Goal: Information Seeking & Learning: Learn about a topic

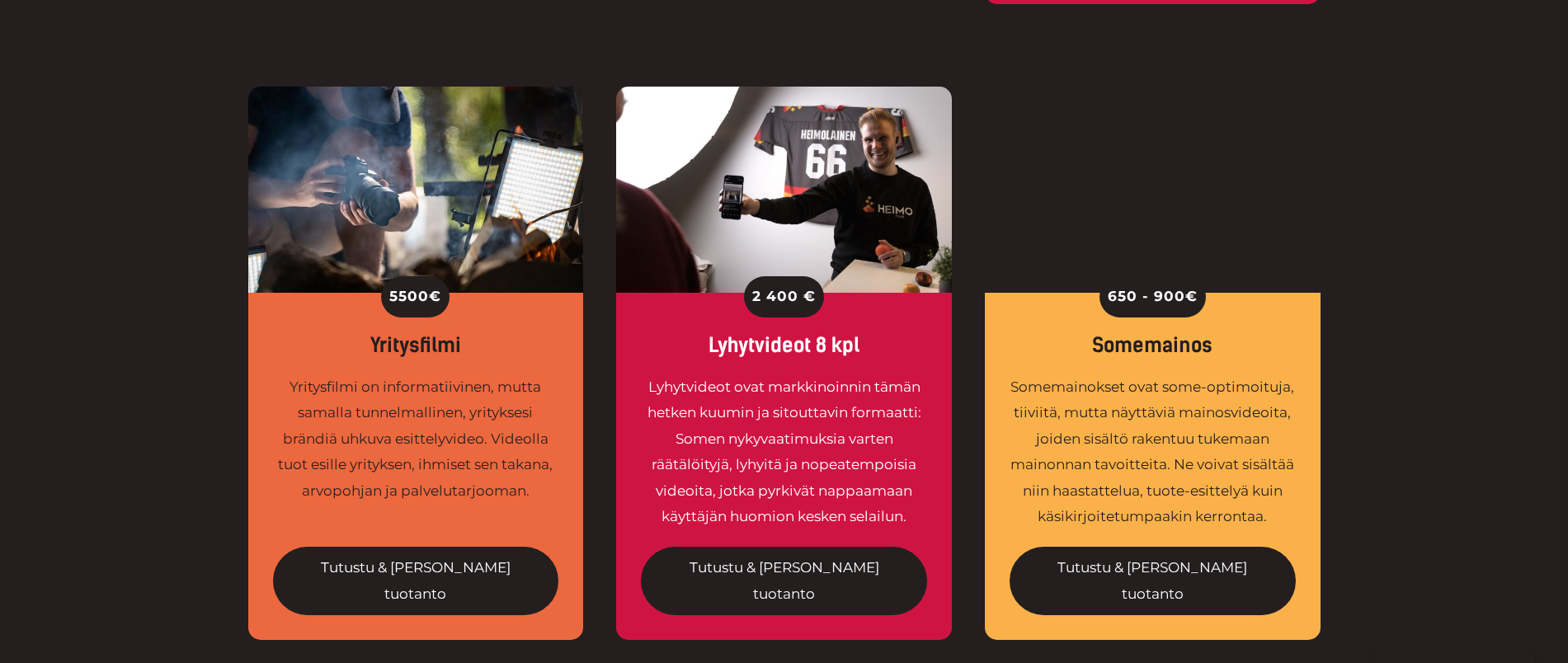
scroll to position [1261, 0]
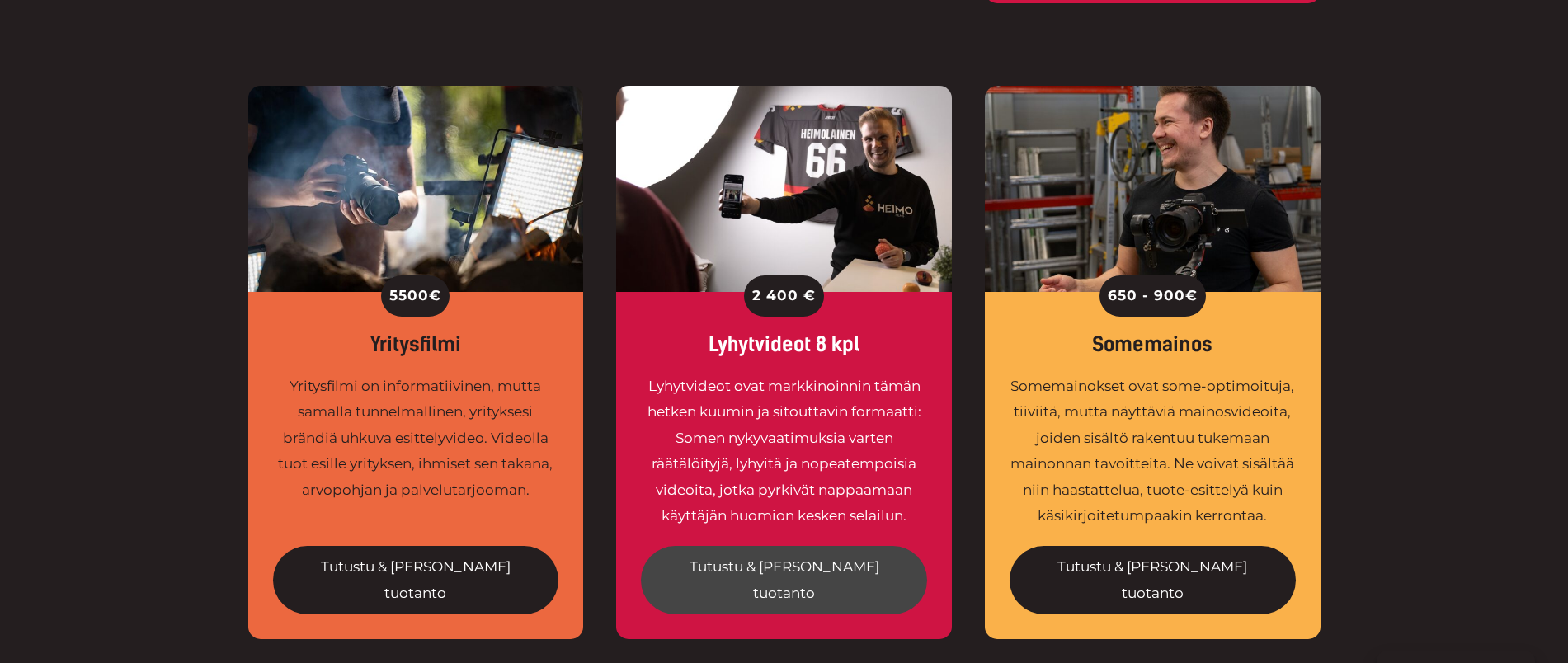
click at [811, 546] on link "Tutustu & tilaa tuotanto" at bounding box center [784, 579] width 286 height 68
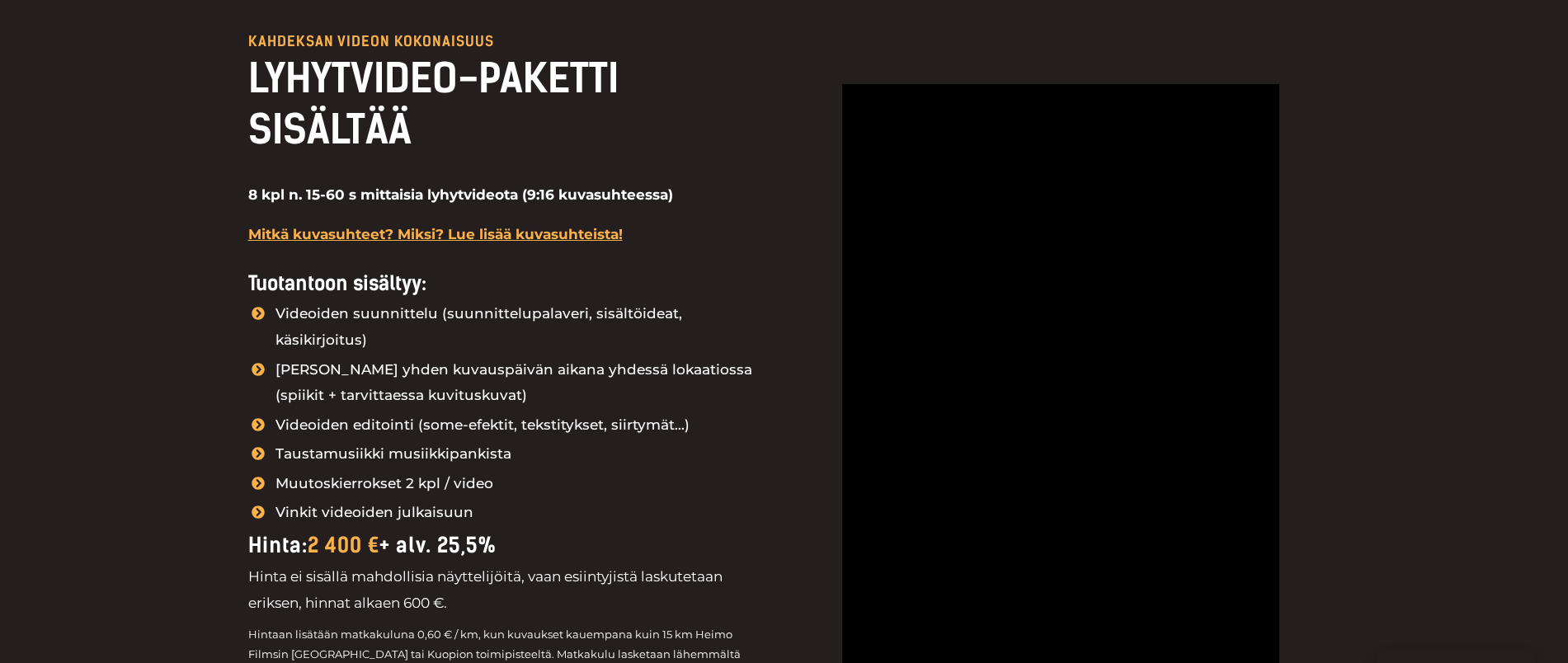
scroll to position [1851, 0]
drag, startPoint x: 241, startPoint y: 187, endPoint x: 420, endPoint y: 195, distance: 179.2
click at [420, 195] on div "kahdeksan videon kokonaisuus LYHYTVIDEO-PAKETTI SISÄLTÄÄ 8 kpl n. 15-60 s mitta…" at bounding box center [784, 490] width 1568 height 1077
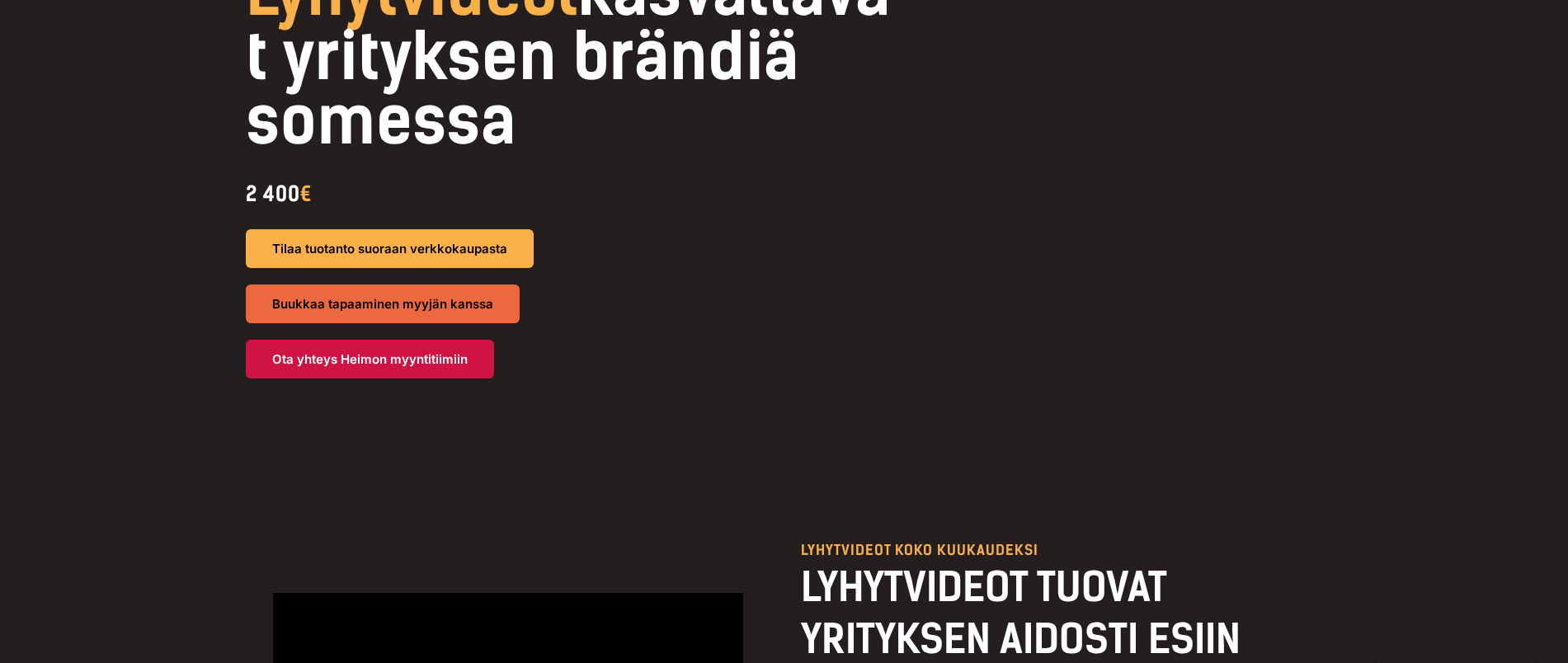
scroll to position [0, 0]
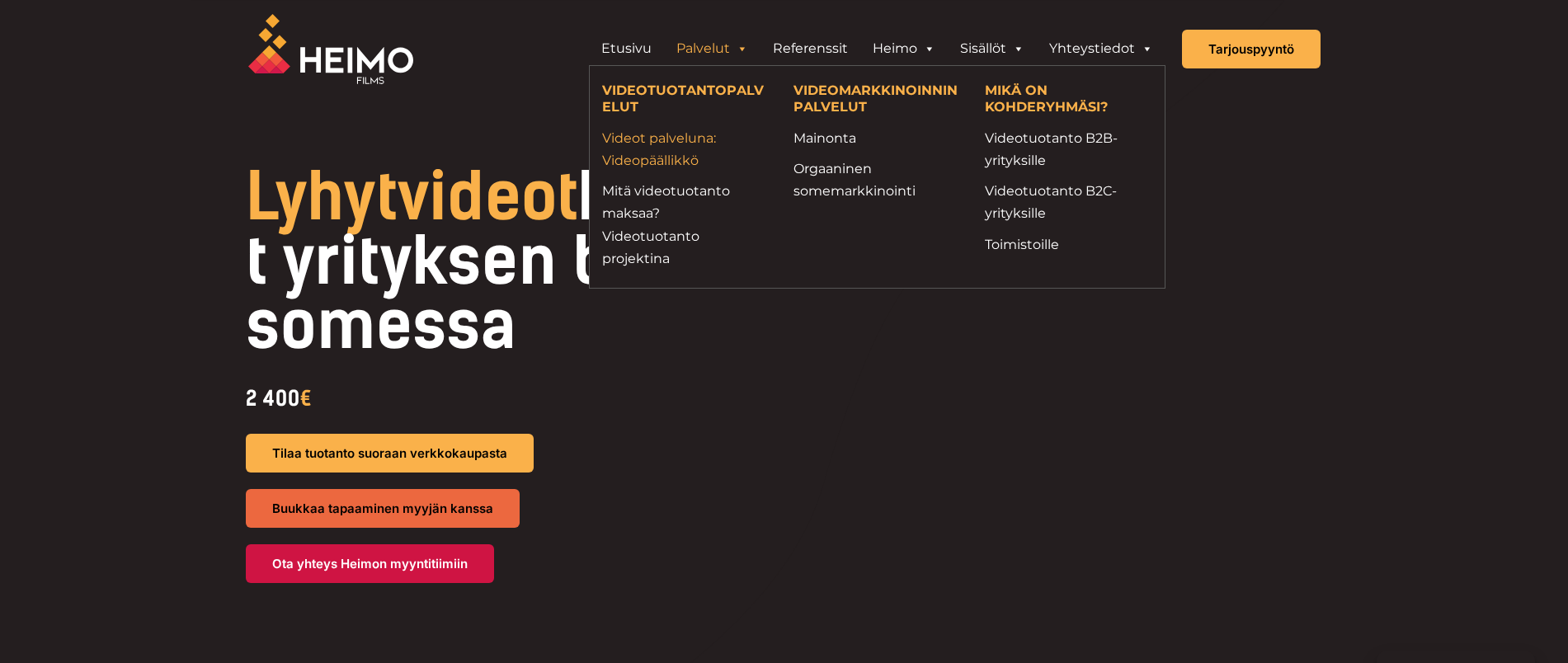
click at [668, 142] on link "Videot palveluna: Videopäällikkö" at bounding box center [685, 149] width 167 height 45
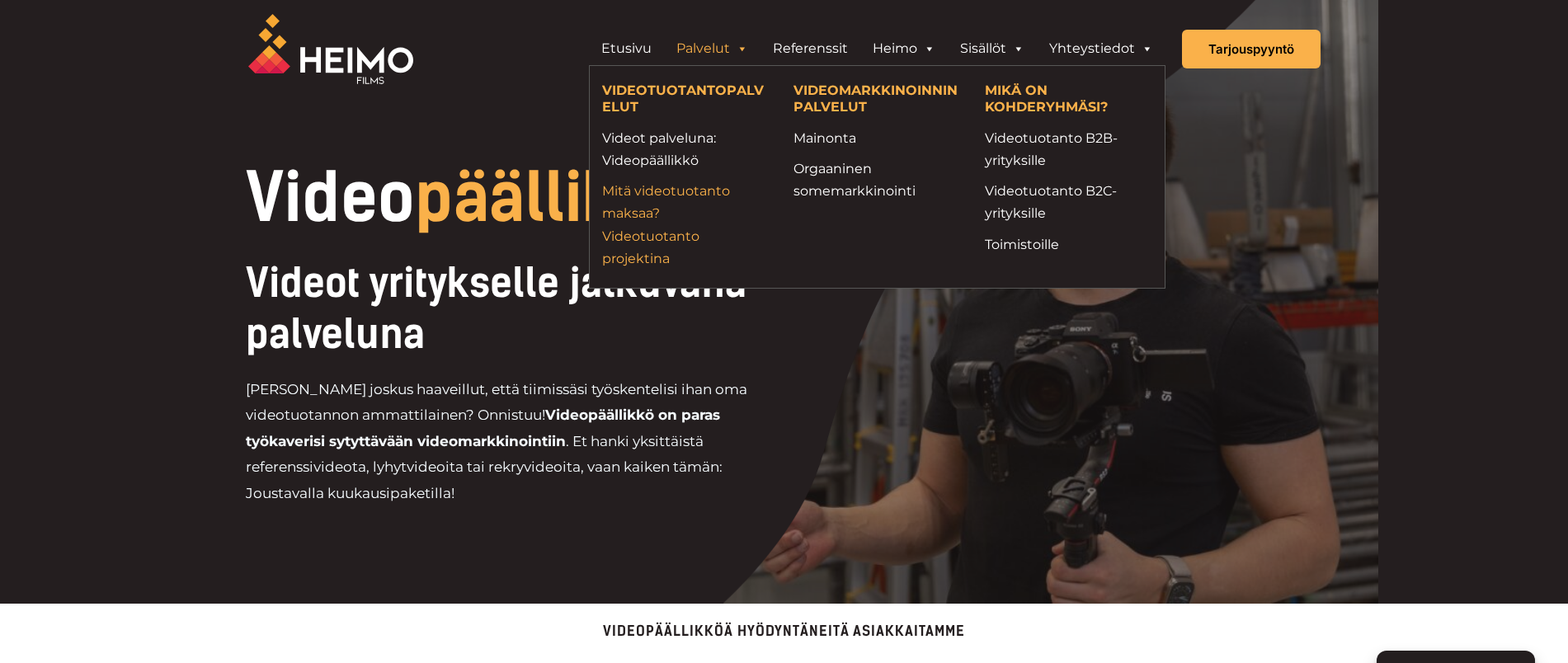
click at [639, 228] on link "Mitä videotuotanto maksaa? Videotuotanto projektina" at bounding box center [685, 224] width 167 height 89
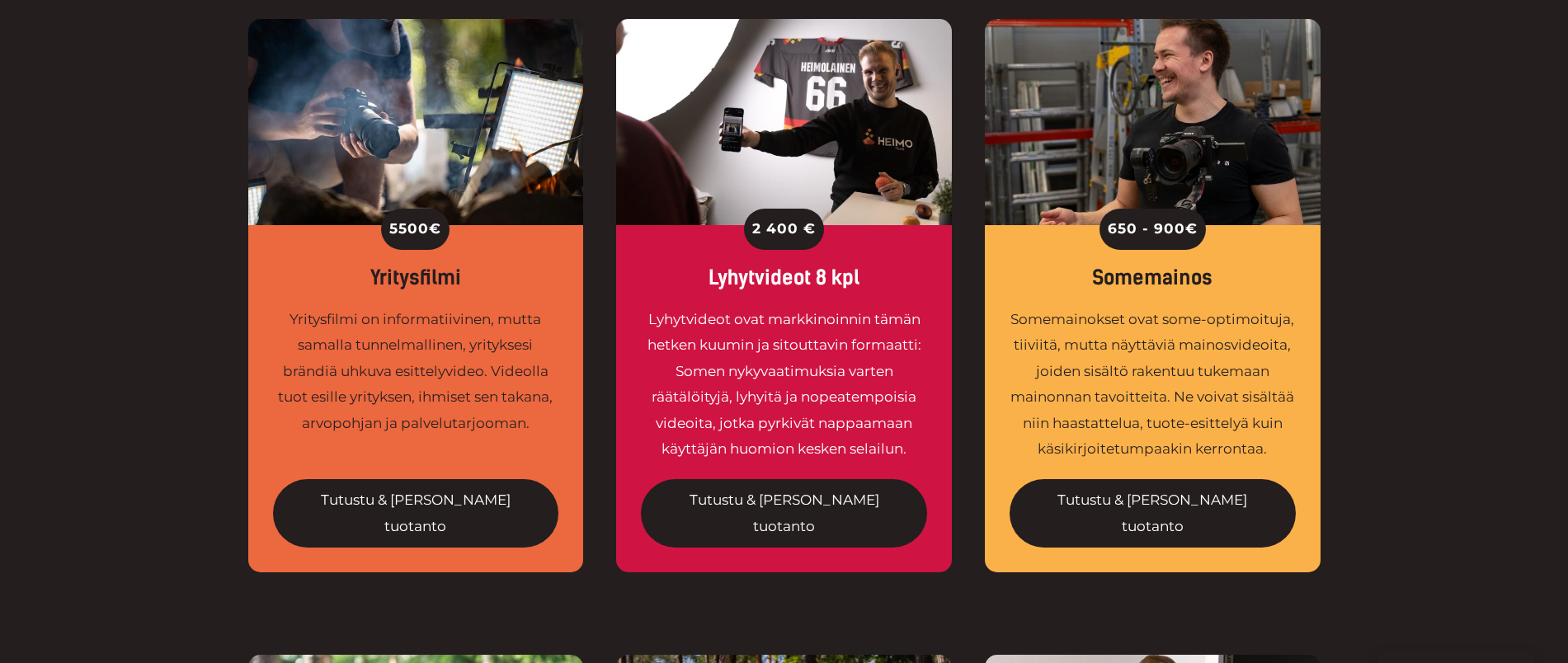
scroll to position [1328, 0]
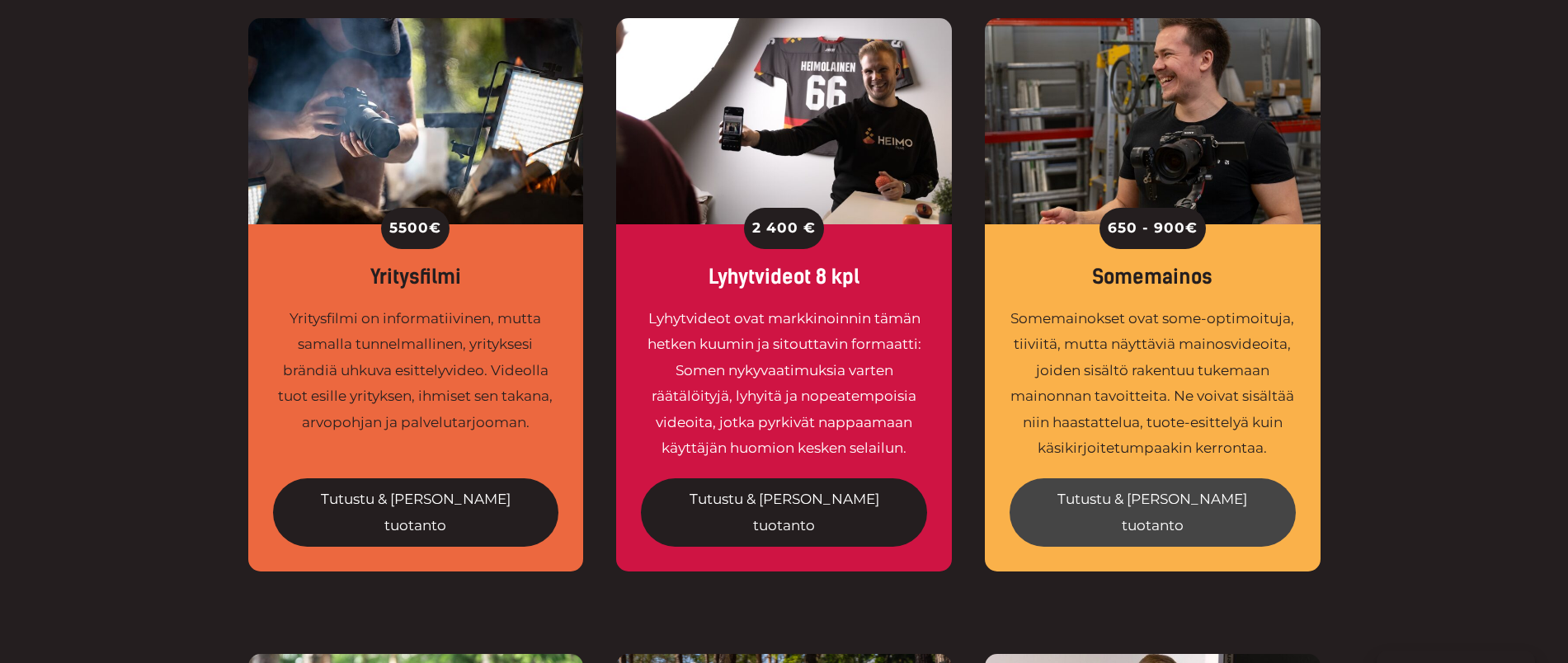
click at [1144, 478] on link "Tutustu & tilaa tuotanto" at bounding box center [1152, 511] width 286 height 68
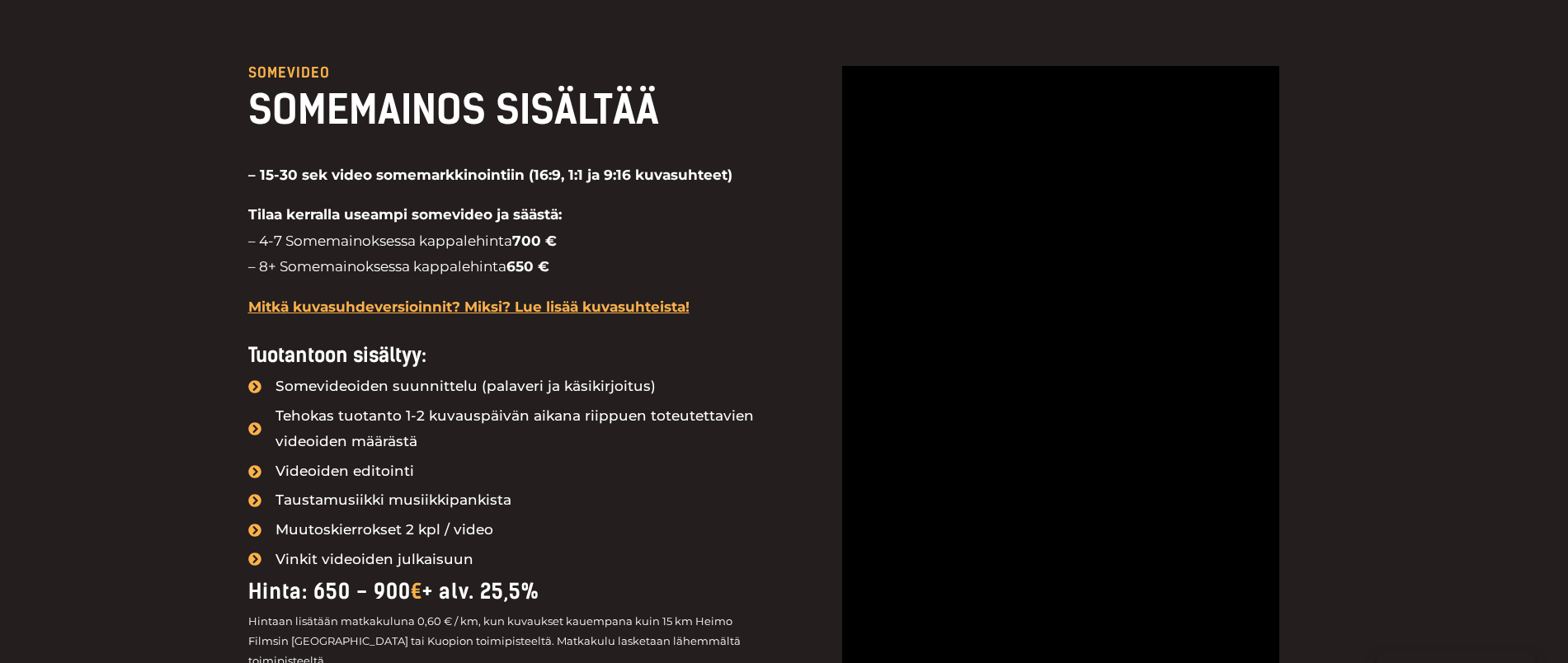
scroll to position [1719, 0]
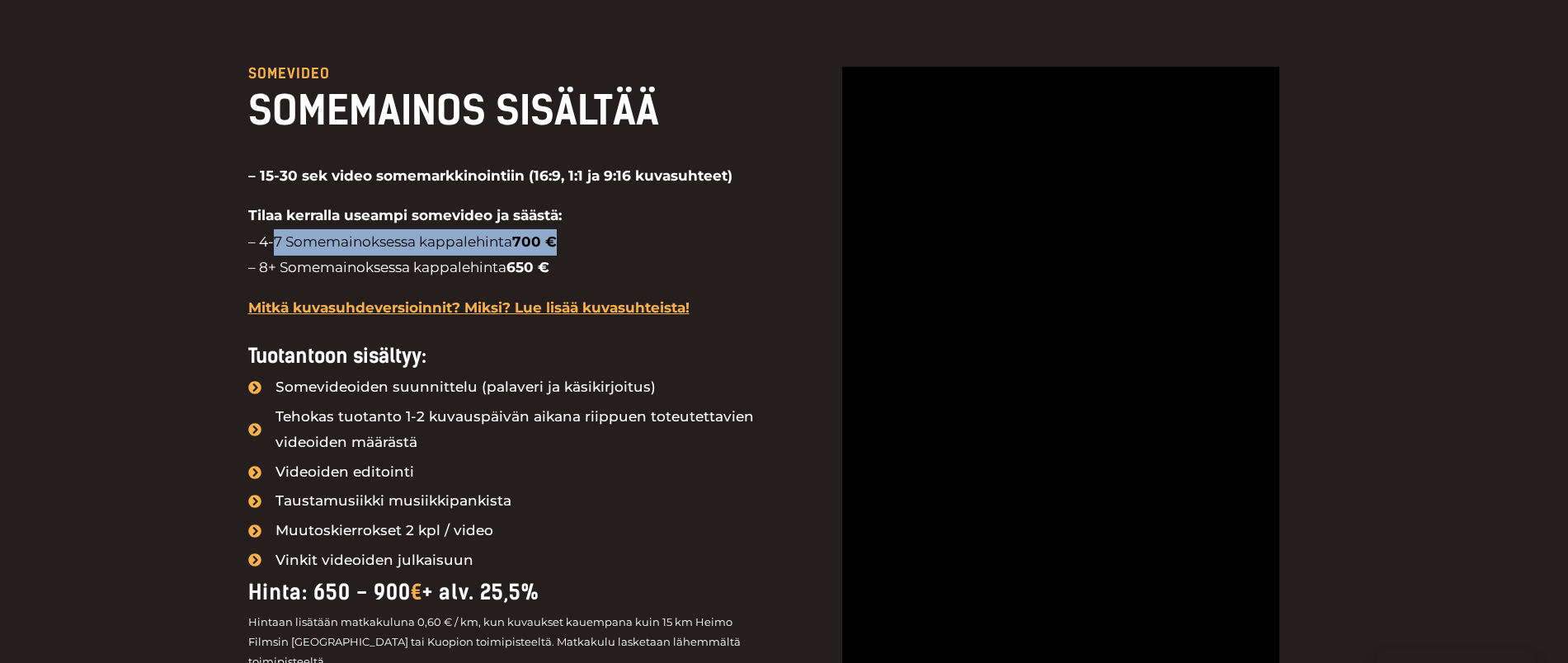
drag, startPoint x: 572, startPoint y: 130, endPoint x: 274, endPoint y: 119, distance: 298.2
click at [274, 203] on p "Tilaa kerralla useampi somevideo ja säästä: – 4-7 Somemainoksessa kappalehinta …" at bounding box center [508, 242] width 520 height 78
drag, startPoint x: 552, startPoint y: 147, endPoint x: 214, endPoint y: 154, distance: 338.1
click at [214, 154] on div "Somevideo SOMEMAINOS SISÄLTÄÄ – 15-30 sek video somemarkkinointiin (16:9, 1:1 j…" at bounding box center [784, 473] width 1568 height 978
click at [566, 203] on p "Tilaa kerralla useampi somevideo ja säästä: – 4-7 Somemainoksessa kappalehinta …" at bounding box center [508, 242] width 520 height 78
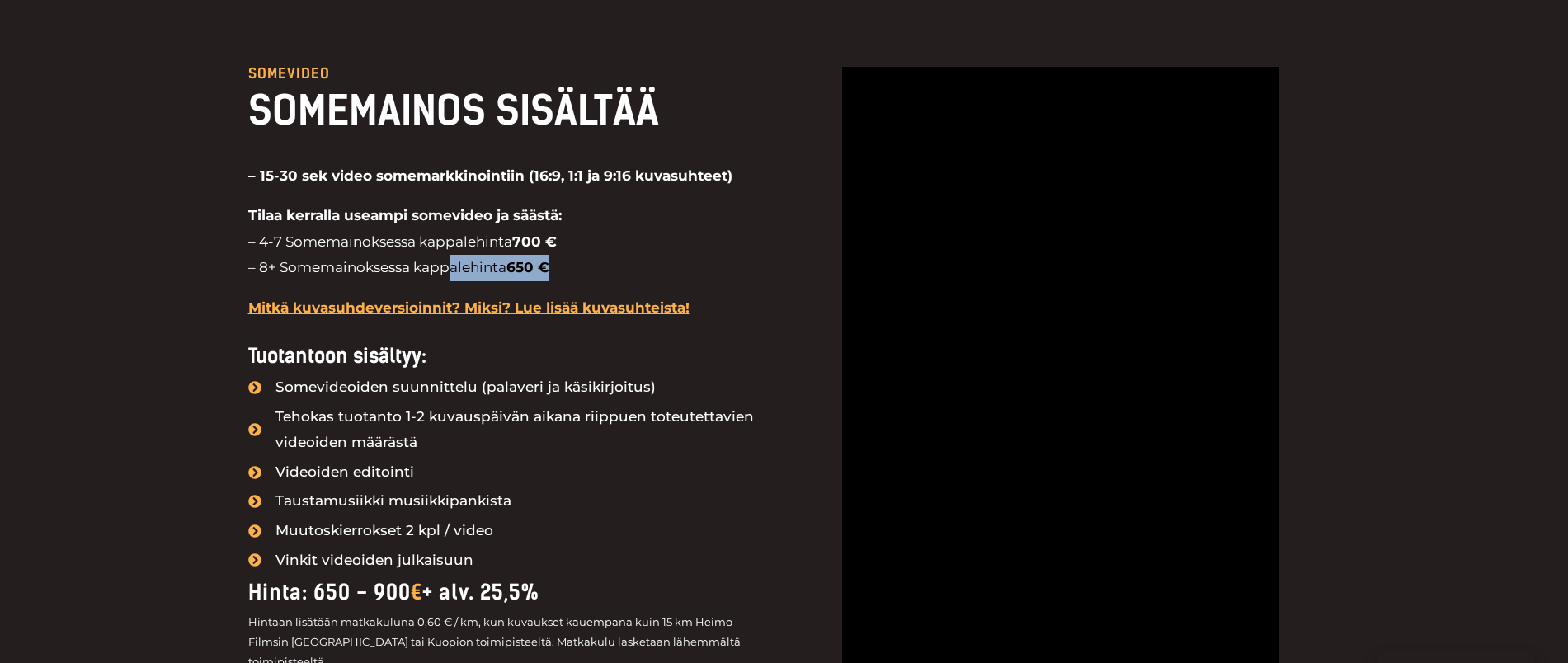
drag, startPoint x: 543, startPoint y: 145, endPoint x: 451, endPoint y: 162, distance: 93.6
click at [451, 203] on p "Tilaa kerralla useampi somevideo ja säästä: – 4-7 Somemainoksessa kappalehinta …" at bounding box center [508, 242] width 520 height 78
click at [528, 259] on strong "650 €" at bounding box center [528, 267] width 43 height 17
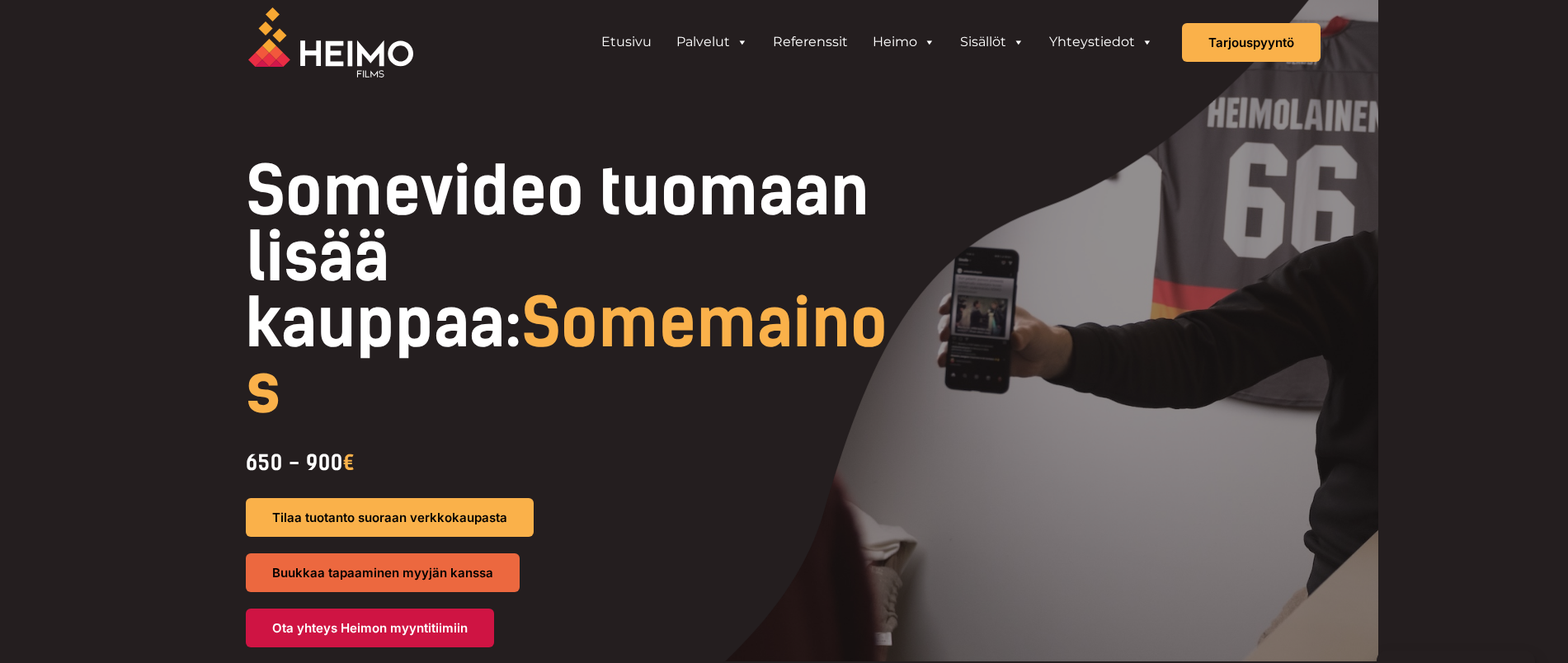
scroll to position [0, 0]
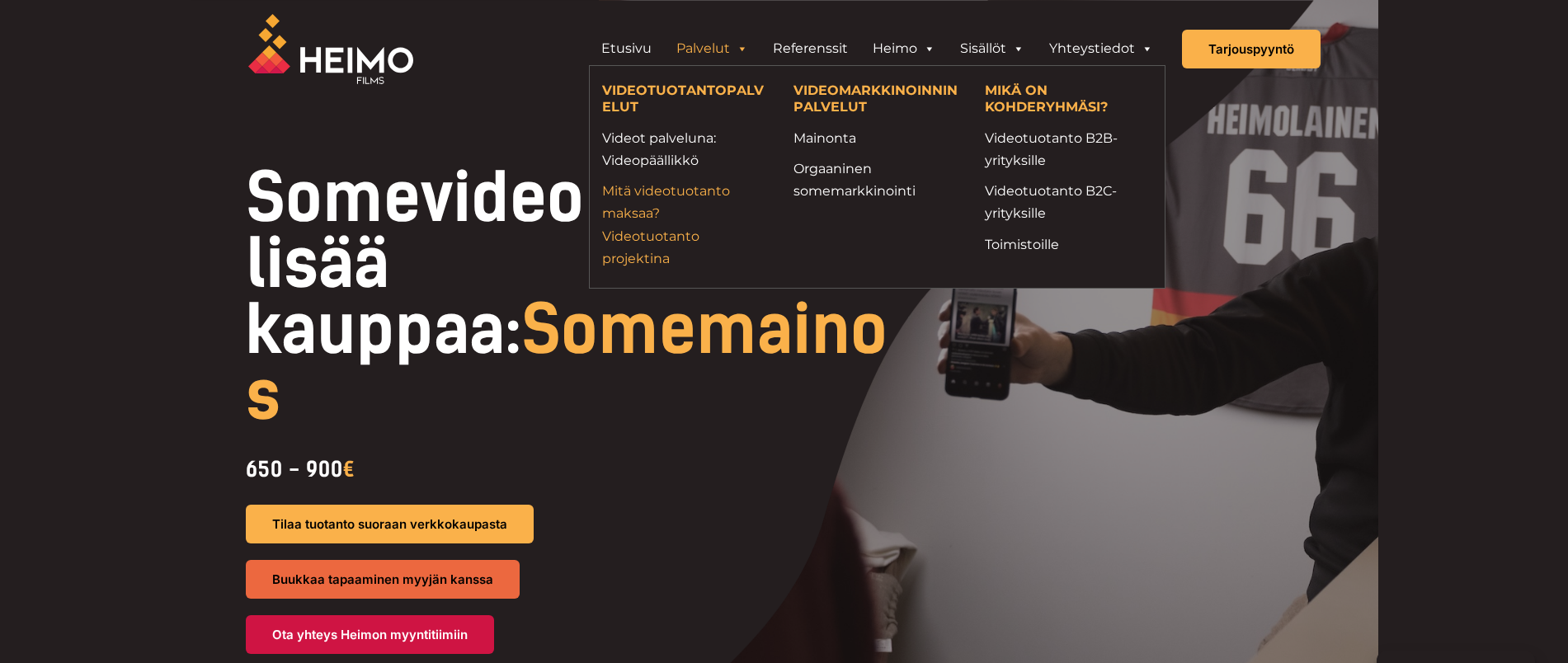
click at [649, 211] on link "Mitä videotuotanto maksaa? Videotuotanto projektina" at bounding box center [685, 224] width 167 height 89
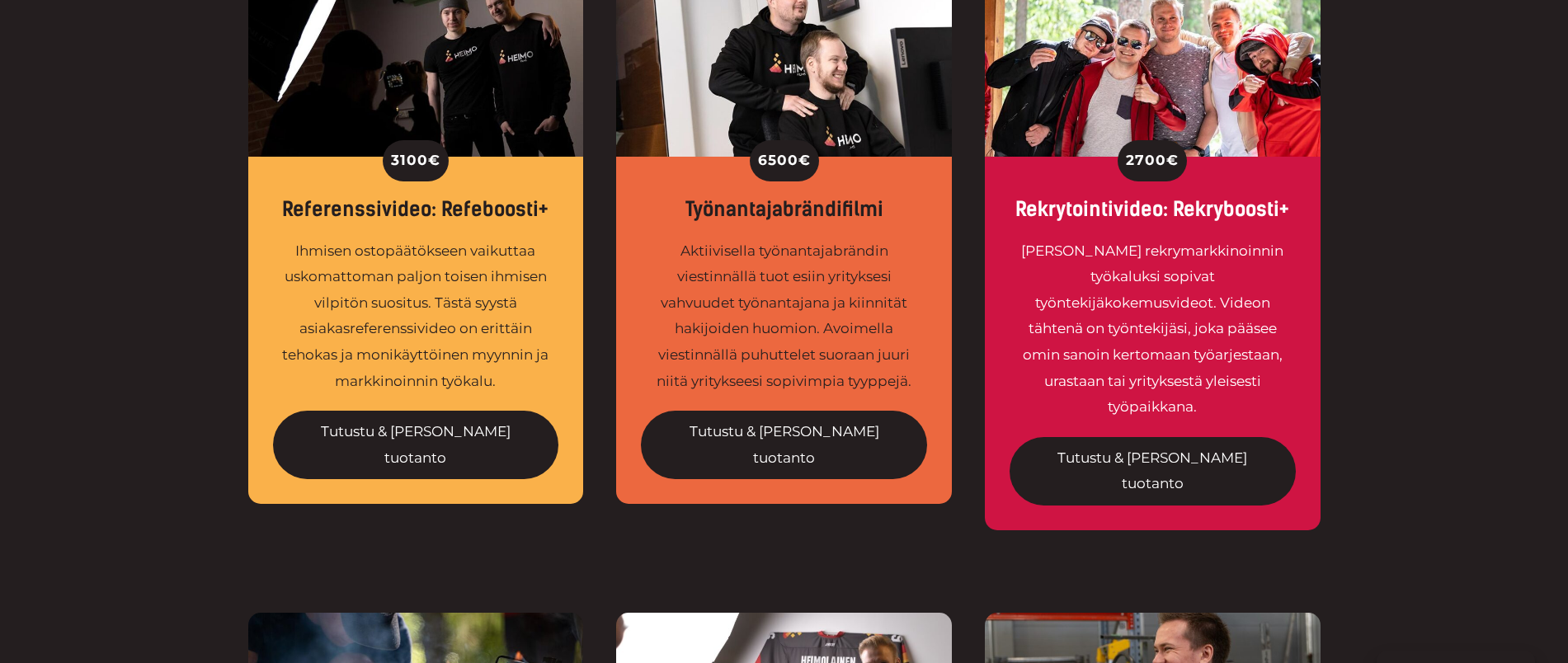
scroll to position [680, 0]
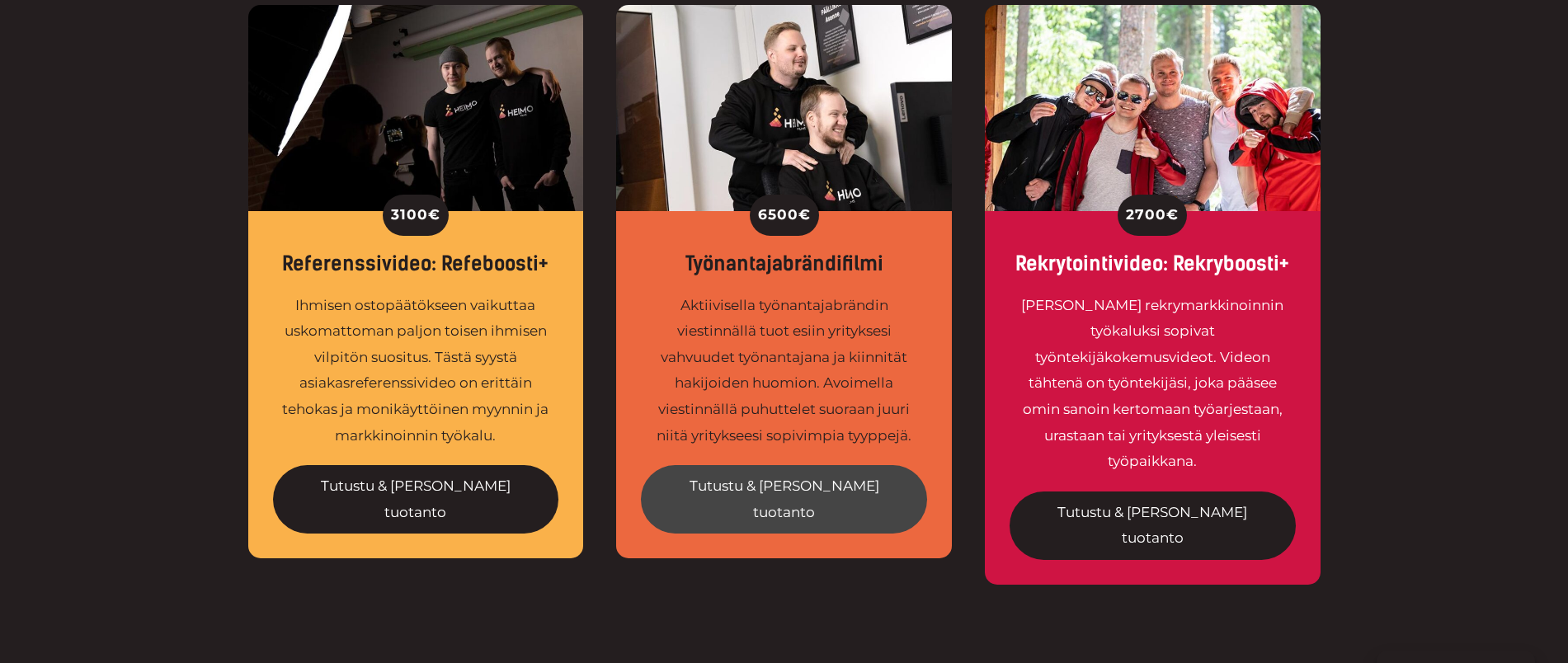
click at [805, 483] on link "Tutustu & [PERSON_NAME] tuotanto" at bounding box center [784, 498] width 286 height 68
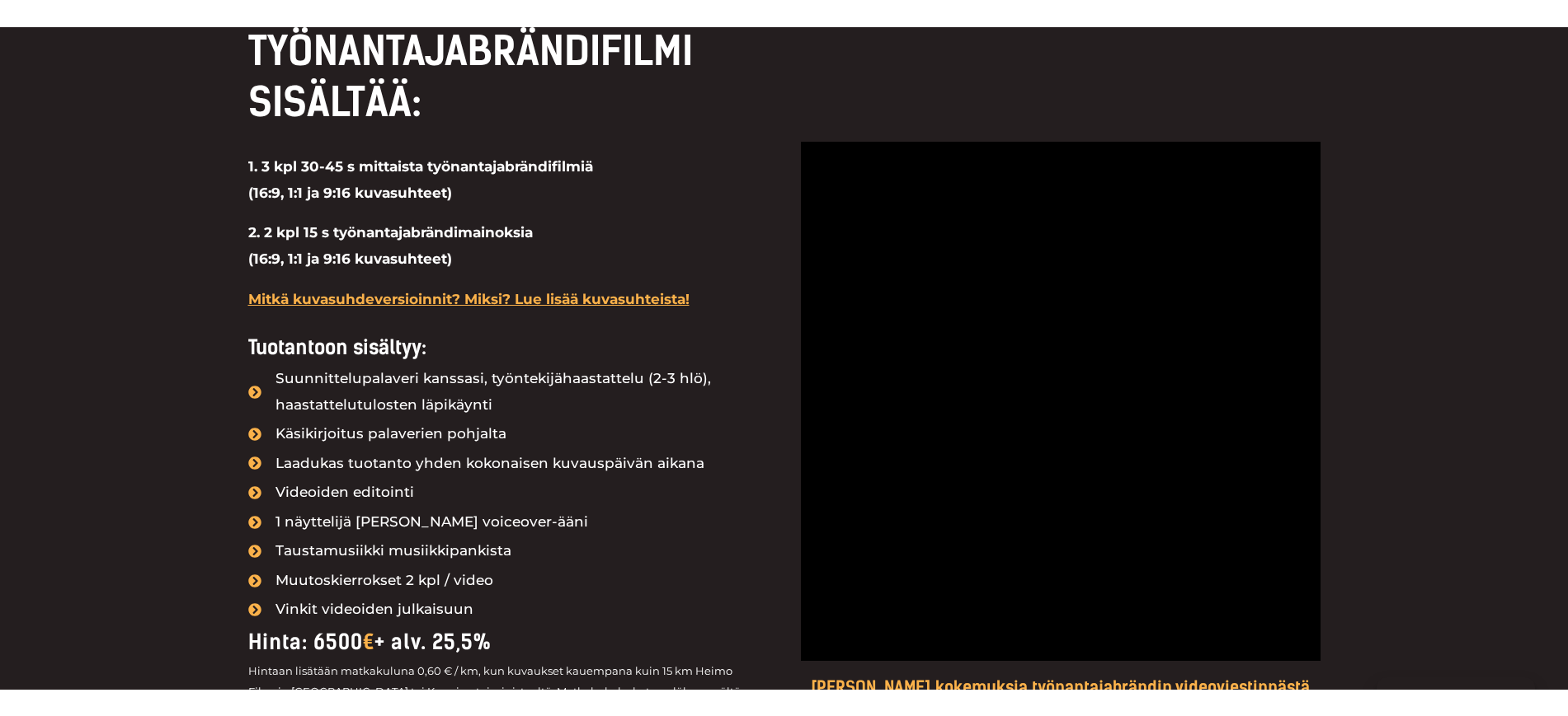
scroll to position [1726, 0]
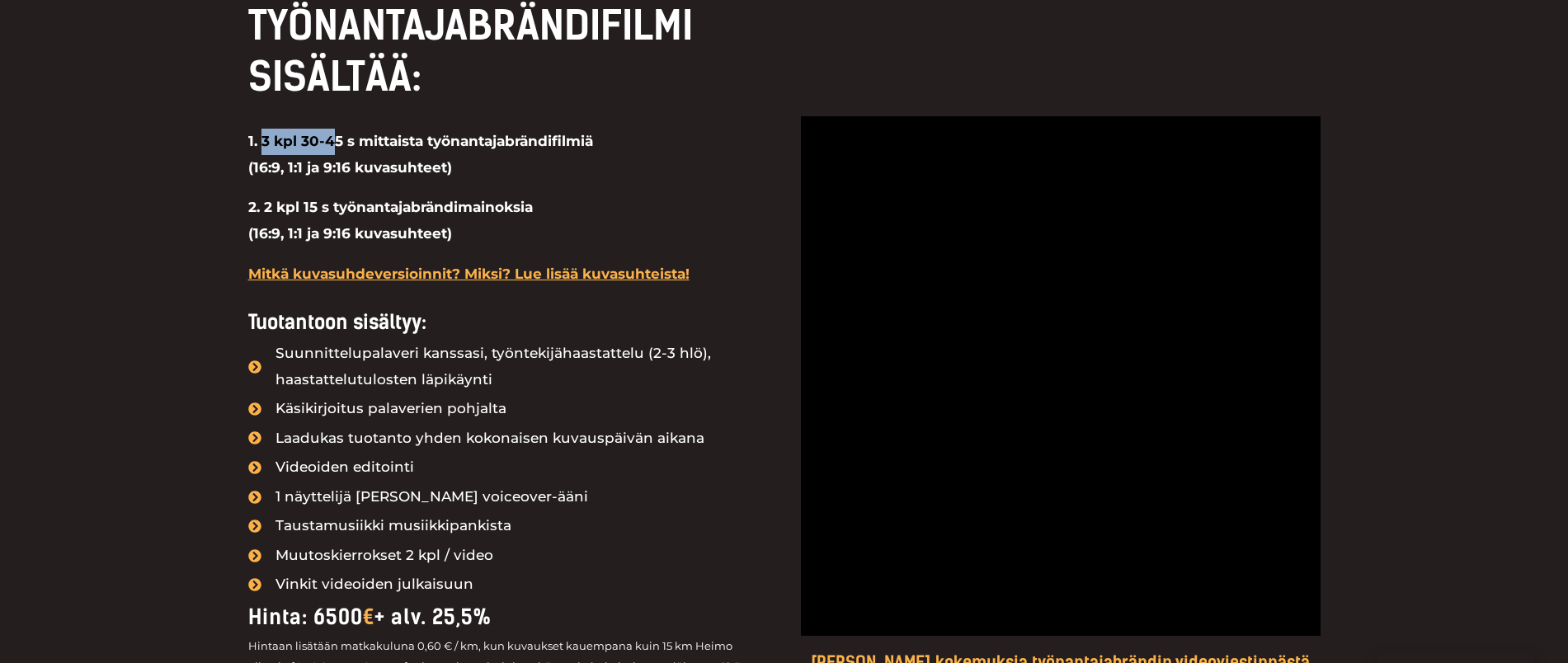
drag, startPoint x: 261, startPoint y: 155, endPoint x: 333, endPoint y: 162, distance: 72.3
click at [333, 162] on strong "1. 3 kpl 30-45 s mittaista työnantajabrändifilmiä (16:9, 1:1 ja 9:16 kuvasuhtee…" at bounding box center [420, 155] width 345 height 43
